Goal: Find specific page/section: Find specific page/section

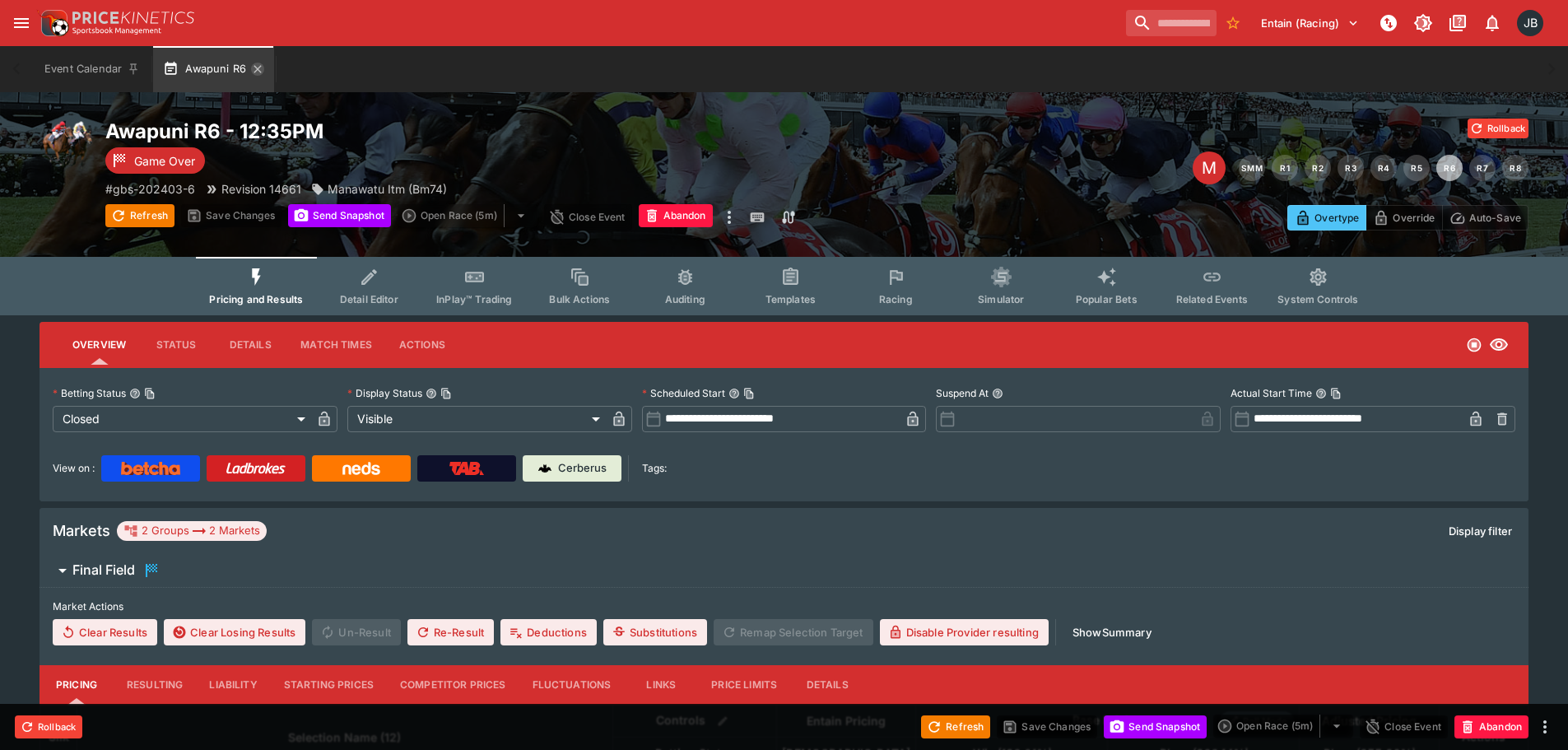
drag, startPoint x: 0, startPoint y: 0, endPoint x: 256, endPoint y: 72, distance: 265.9
click at [256, 72] on icon "button" at bounding box center [258, 69] width 8 height 8
